Goal: Find specific page/section: Find specific page/section

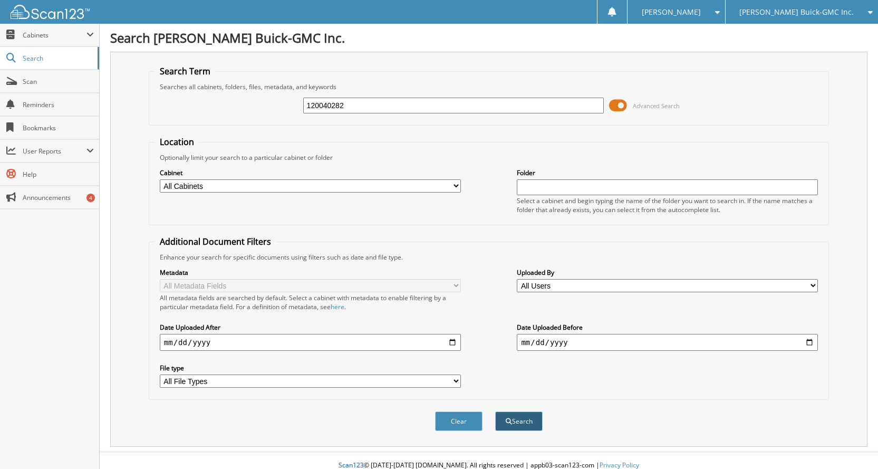
type input "120040282"
click at [529, 417] on button "Search" at bounding box center [518, 421] width 47 height 20
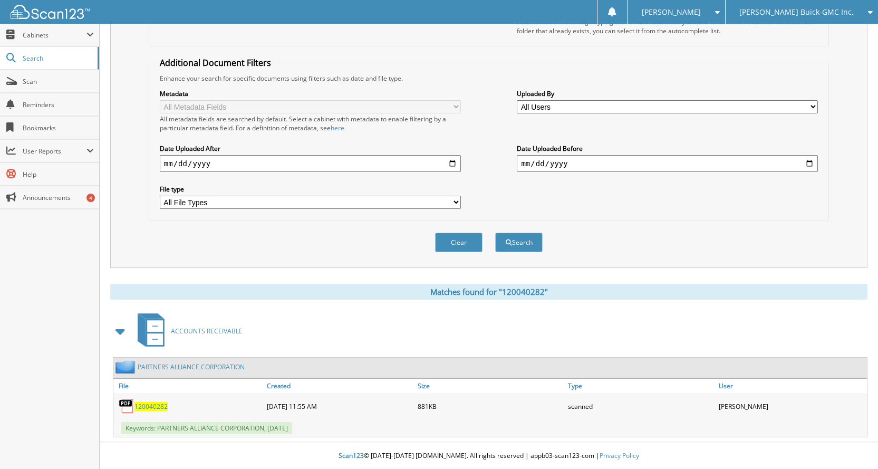
click at [152, 405] on span "120040282" at bounding box center [150, 406] width 33 height 9
